Goal: Navigation & Orientation: Find specific page/section

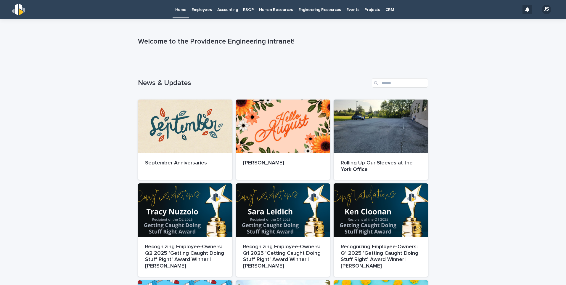
click at [205, 9] on p "Employees" at bounding box center [202, 6] width 20 height 12
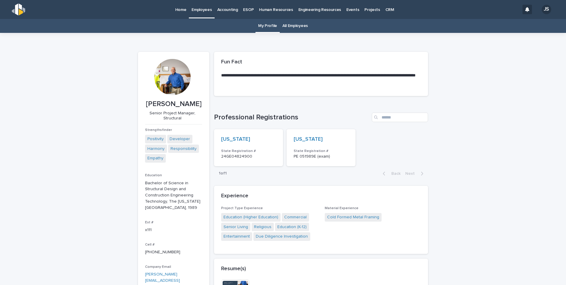
click at [285, 23] on link "All Employees" at bounding box center [294, 26] width 25 height 14
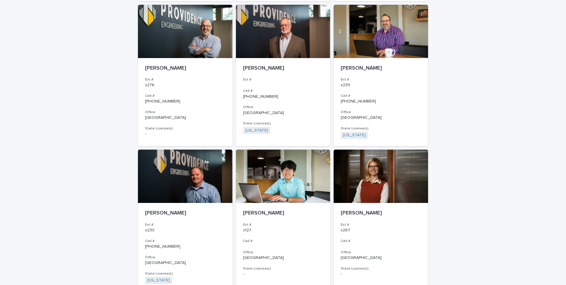
scroll to position [1006, 0]
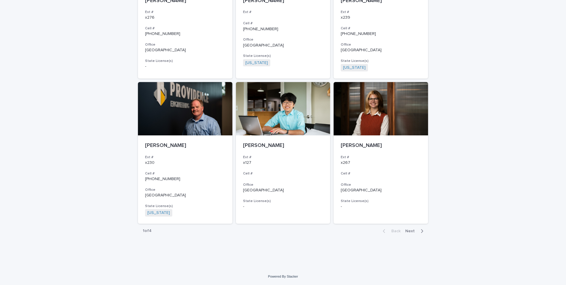
click at [421, 231] on icon "button" at bounding box center [422, 230] width 3 height 5
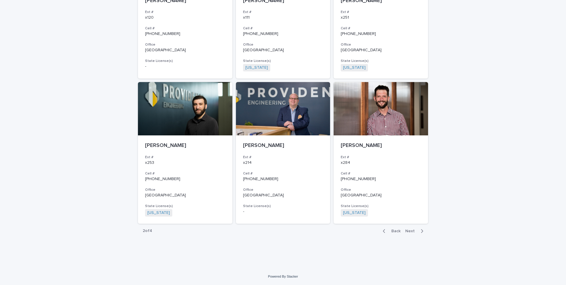
scroll to position [998, 0]
click at [421, 229] on icon "button" at bounding box center [422, 230] width 3 height 5
click at [406, 231] on div "Back Next" at bounding box center [403, 230] width 50 height 15
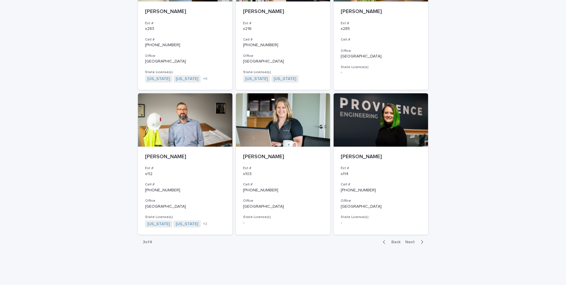
click at [406, 240] on span "Next" at bounding box center [411, 242] width 13 height 4
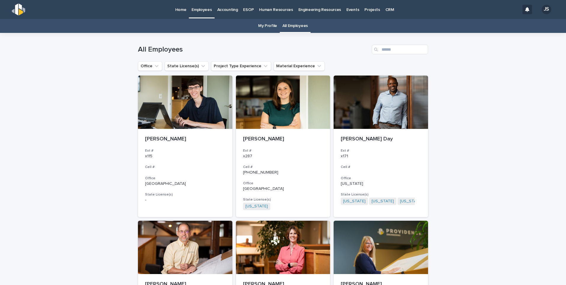
click at [180, 9] on p "Home" at bounding box center [180, 6] width 11 height 12
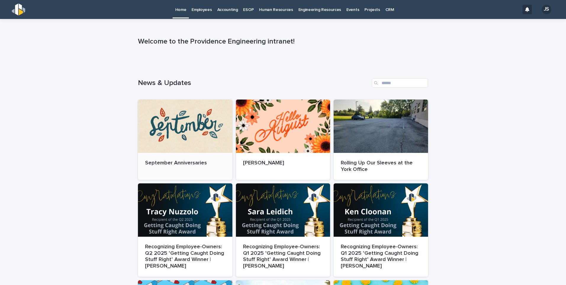
click at [185, 130] on div at bounding box center [185, 125] width 94 height 53
click at [264, 132] on div at bounding box center [283, 125] width 94 height 53
